Goal: Check status: Check status

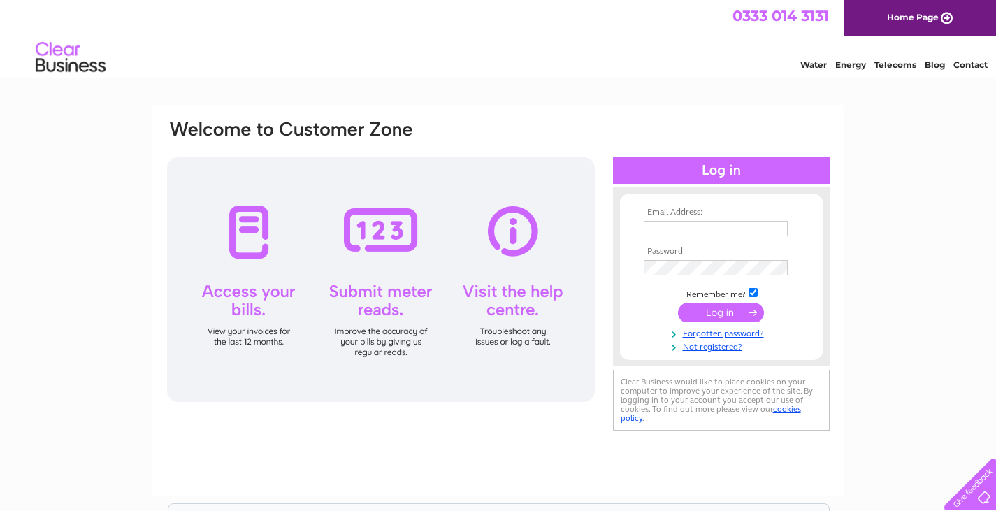
type input "voiture.classique@yahoo.co.uk"
click at [720, 313] on input "submit" at bounding box center [721, 313] width 86 height 20
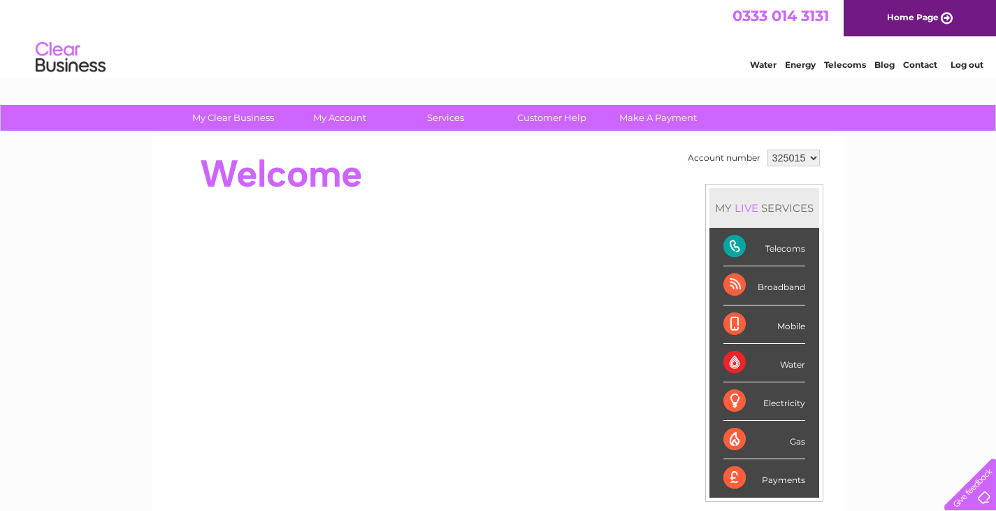
click at [765, 405] on div "Electricity" at bounding box center [764, 401] width 82 height 38
click at [739, 395] on div "Electricity" at bounding box center [764, 401] width 82 height 38
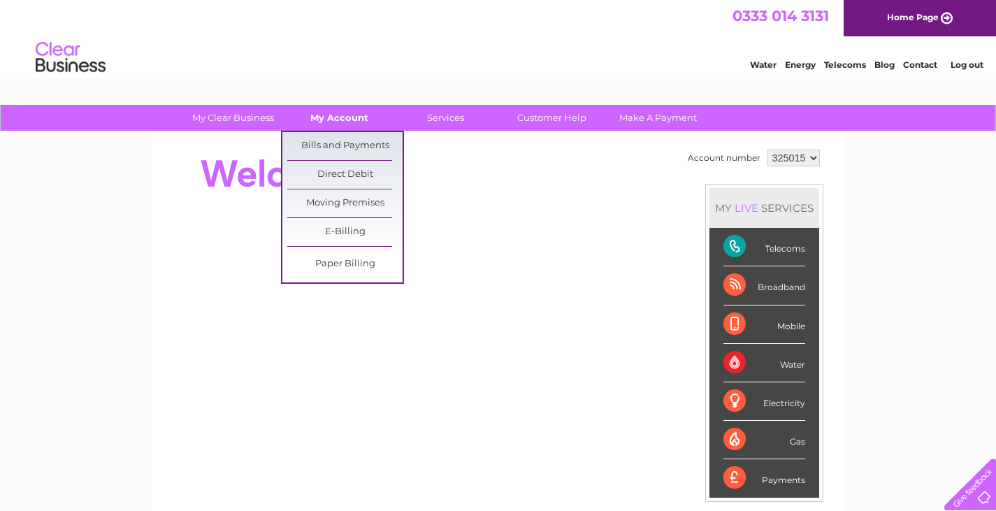
click at [354, 114] on link "My Account" at bounding box center [339, 118] width 115 height 26
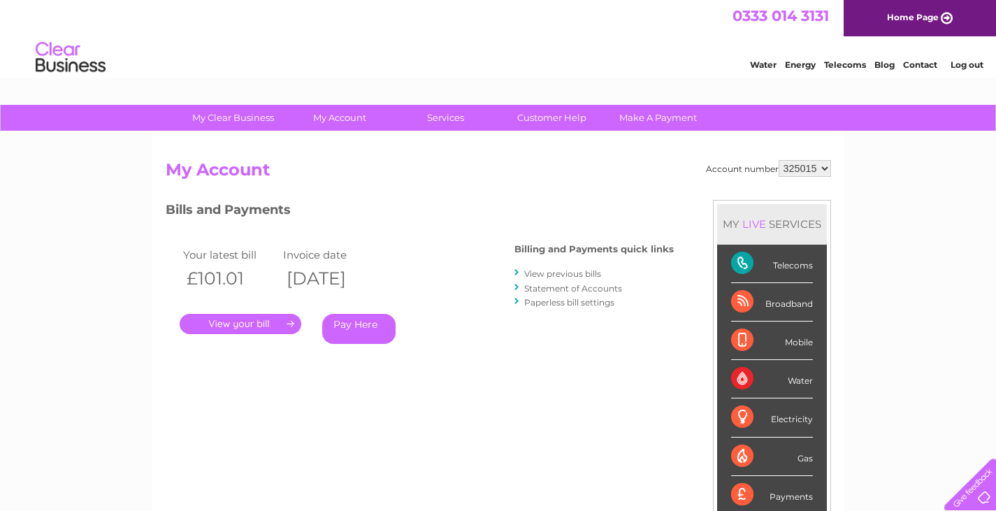
click at [280, 326] on link "." at bounding box center [241, 324] width 122 height 20
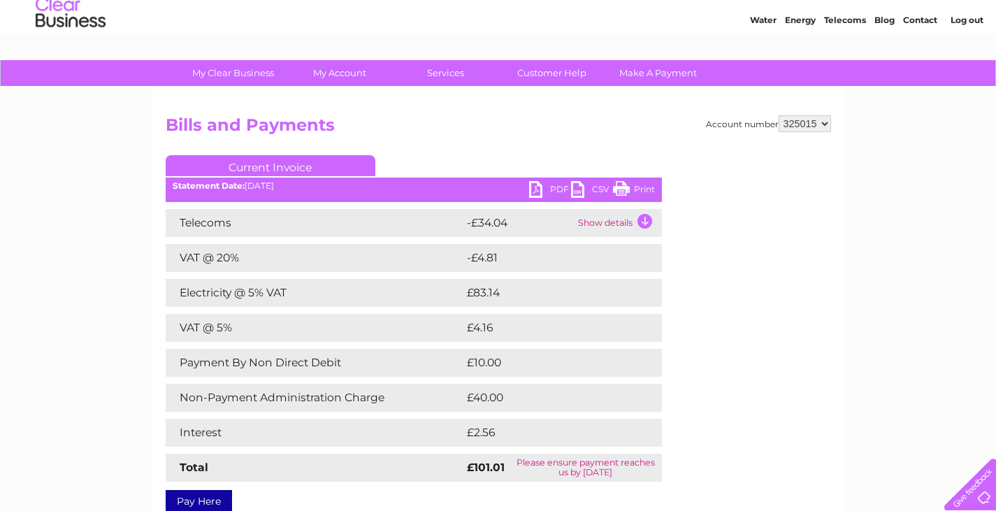
scroll to position [70, 0]
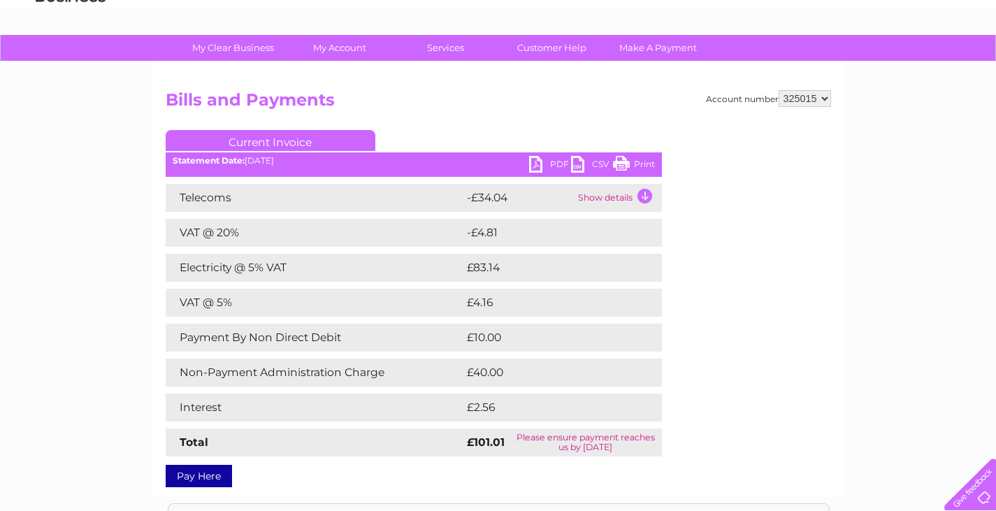
click at [642, 195] on td "Show details" at bounding box center [617, 198] width 87 height 28
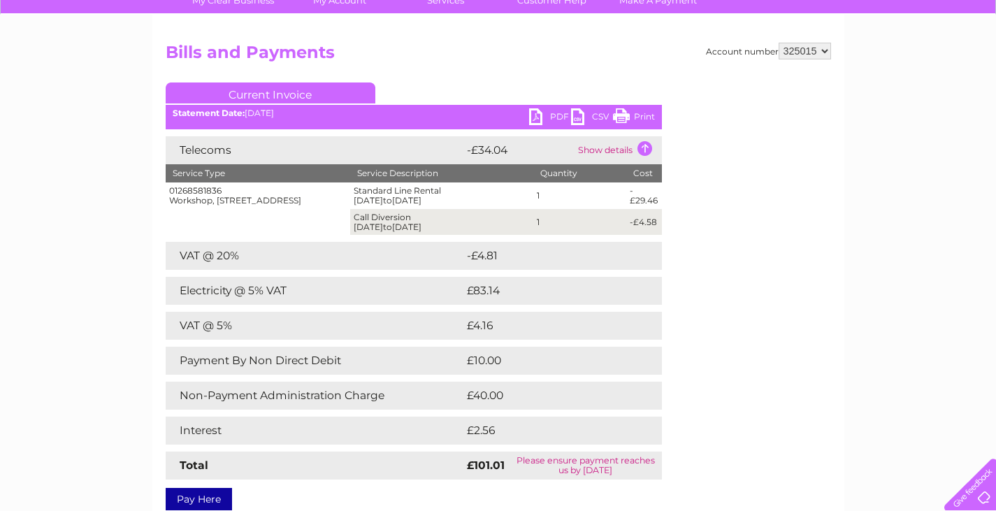
scroll to position [140, 0]
